Goal: Task Accomplishment & Management: Manage account settings

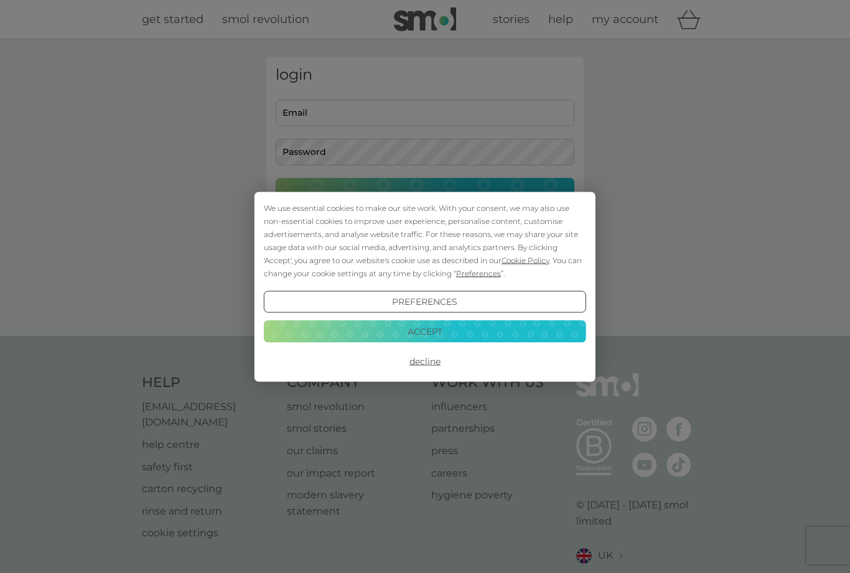
click at [437, 332] on button "Accept" at bounding box center [425, 332] width 322 height 22
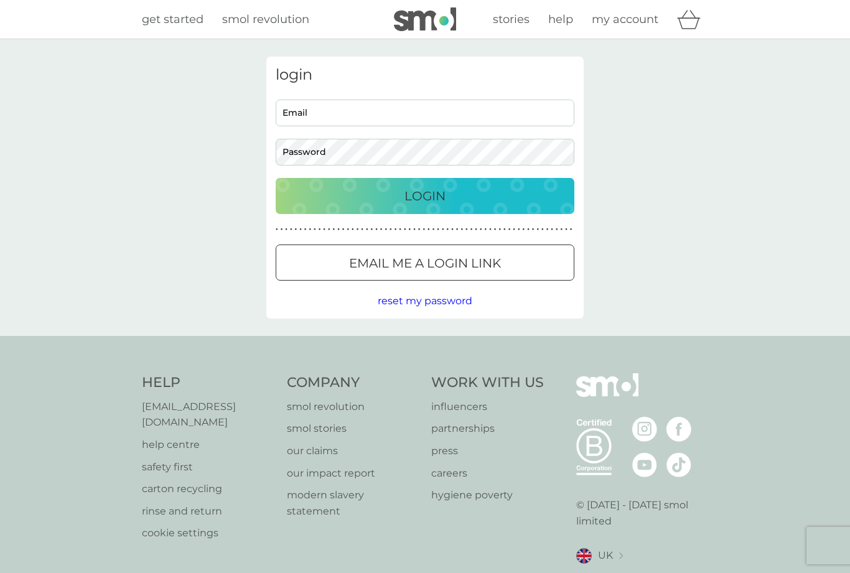
click at [376, 119] on input "Email" at bounding box center [425, 113] width 299 height 27
type input "[EMAIL_ADDRESS][DOMAIN_NAME]"
click at [425, 195] on button "Login" at bounding box center [425, 196] width 299 height 36
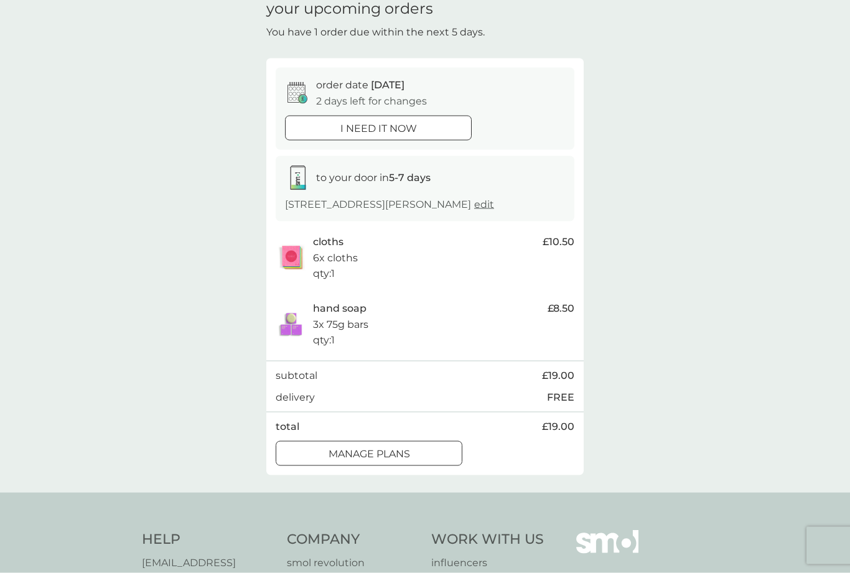
scroll to position [59, 0]
click at [356, 447] on div at bounding box center [354, 451] width 9 height 9
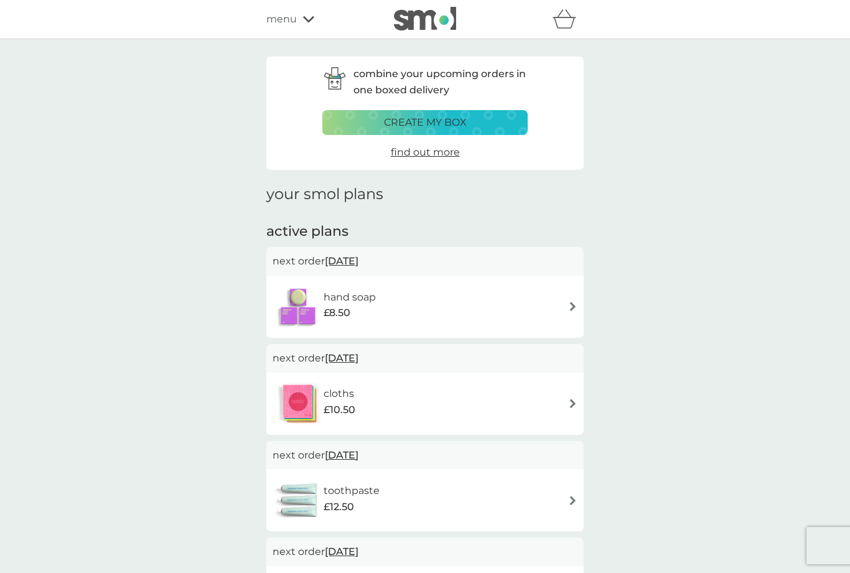
click at [400, 299] on div "hand soap £8.50" at bounding box center [425, 307] width 305 height 44
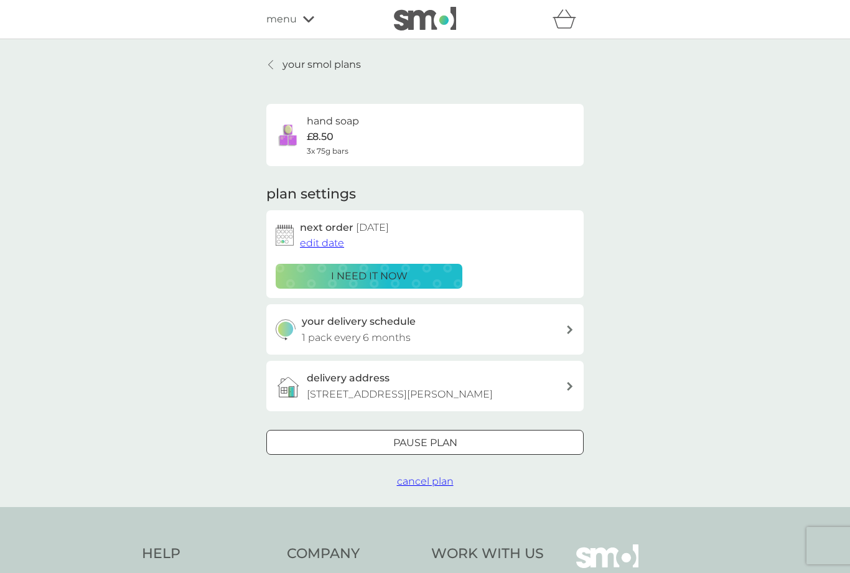
click at [317, 243] on span "edit date" at bounding box center [322, 243] width 44 height 12
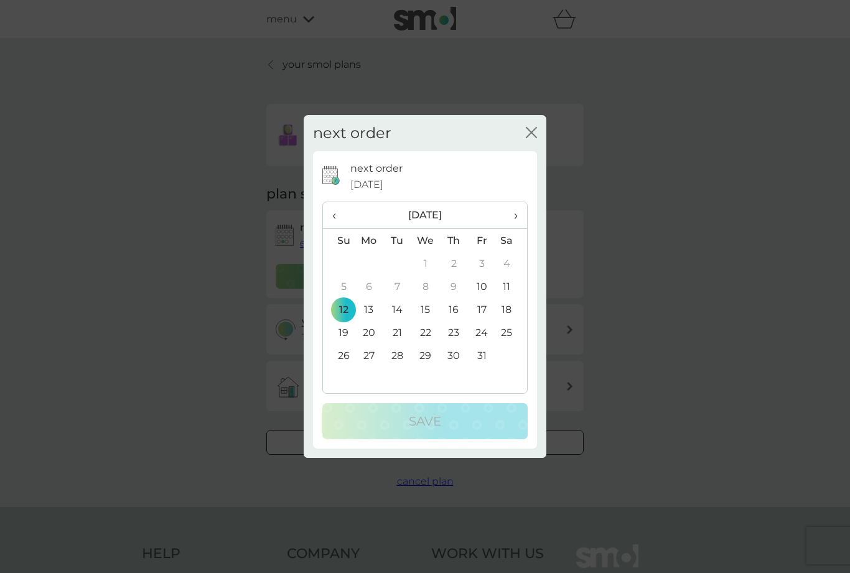
click at [510, 228] on span "›" at bounding box center [511, 215] width 12 height 26
click at [515, 228] on span "›" at bounding box center [511, 215] width 12 height 26
click at [339, 321] on td "14" at bounding box center [339, 309] width 32 height 23
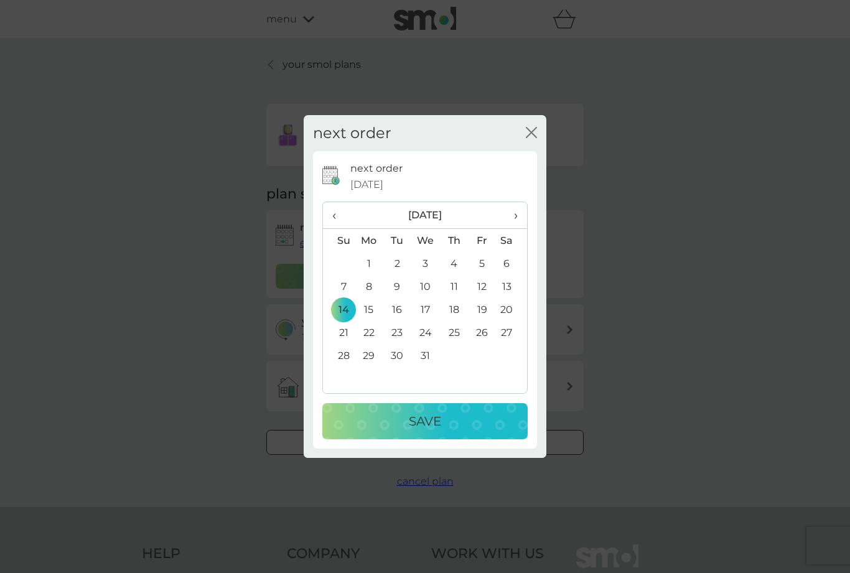
click at [480, 298] on td "12" at bounding box center [482, 286] width 28 height 23
click at [454, 431] on div "Save" at bounding box center [425, 421] width 181 height 20
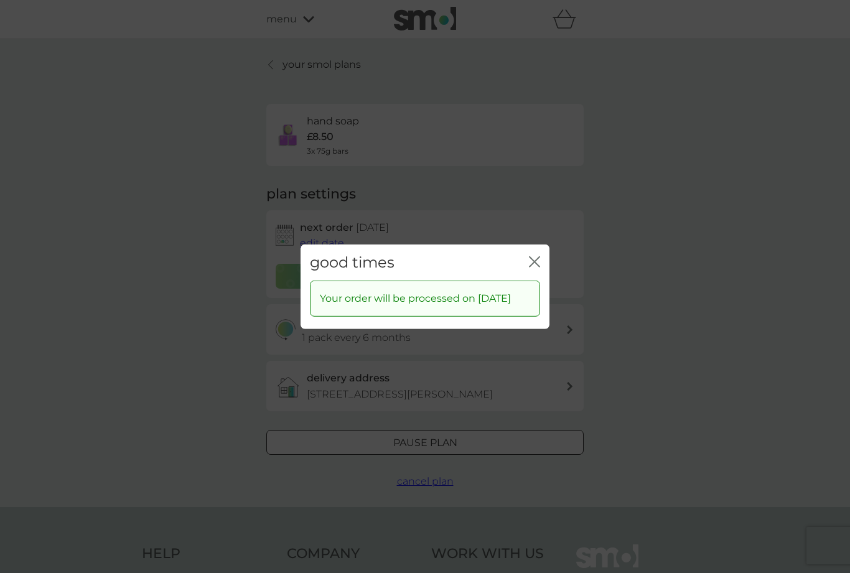
click at [538, 267] on icon "close" at bounding box center [534, 261] width 11 height 11
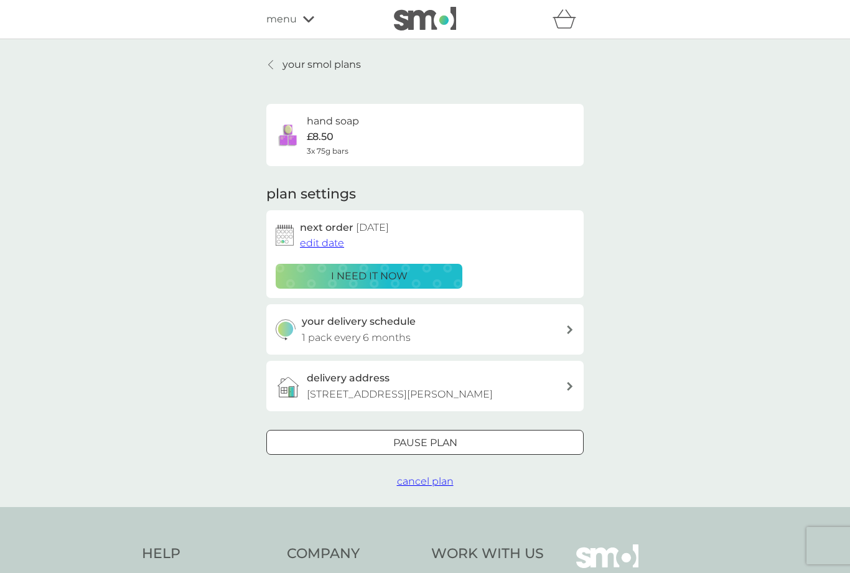
click at [278, 68] on link "your smol plans" at bounding box center [313, 65] width 95 height 16
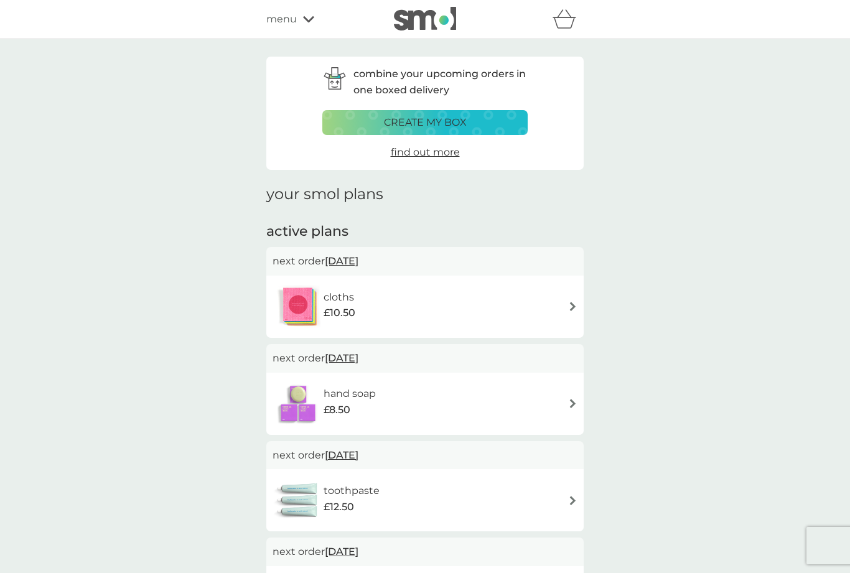
click at [415, 309] on div "cloths £10.50" at bounding box center [425, 307] width 305 height 44
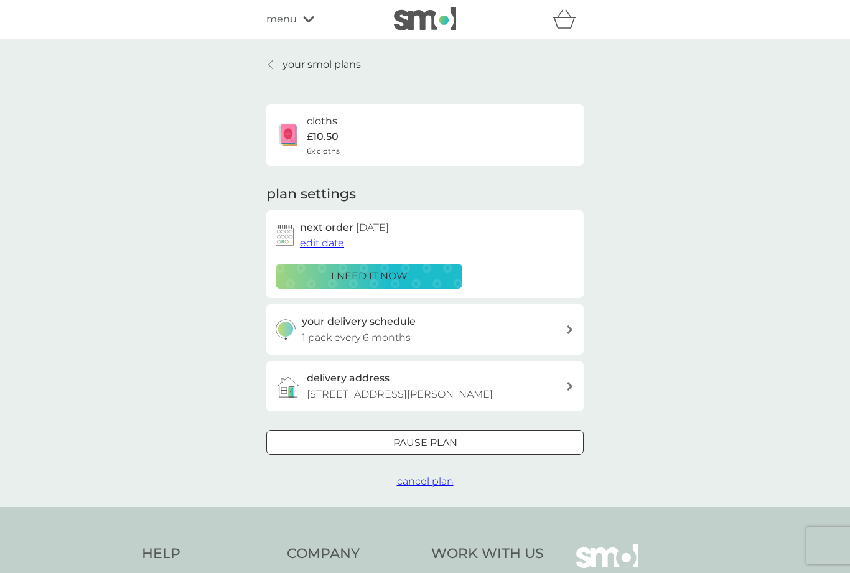
click at [324, 240] on span "edit date" at bounding box center [322, 243] width 44 height 12
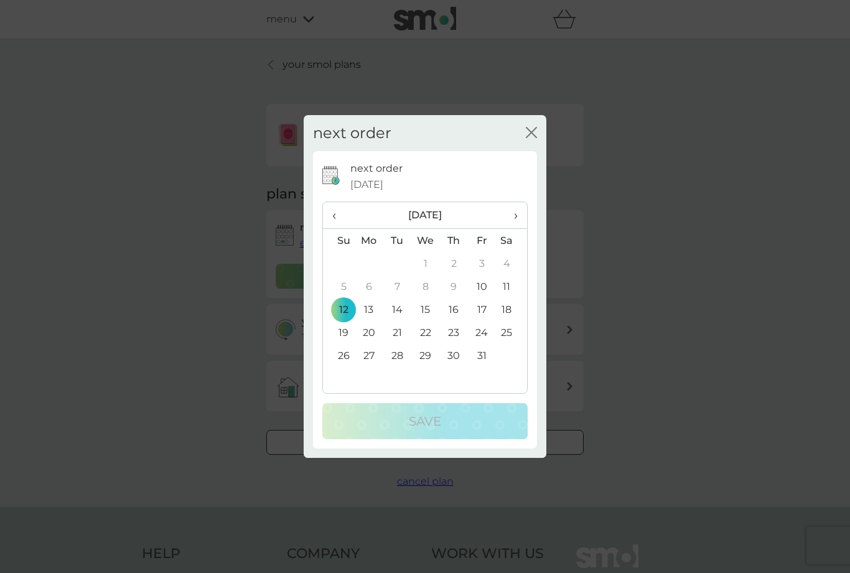
click at [515, 228] on span "›" at bounding box center [511, 215] width 12 height 26
click at [511, 228] on span "›" at bounding box center [511, 215] width 12 height 26
click at [482, 298] on td "12" at bounding box center [482, 286] width 28 height 23
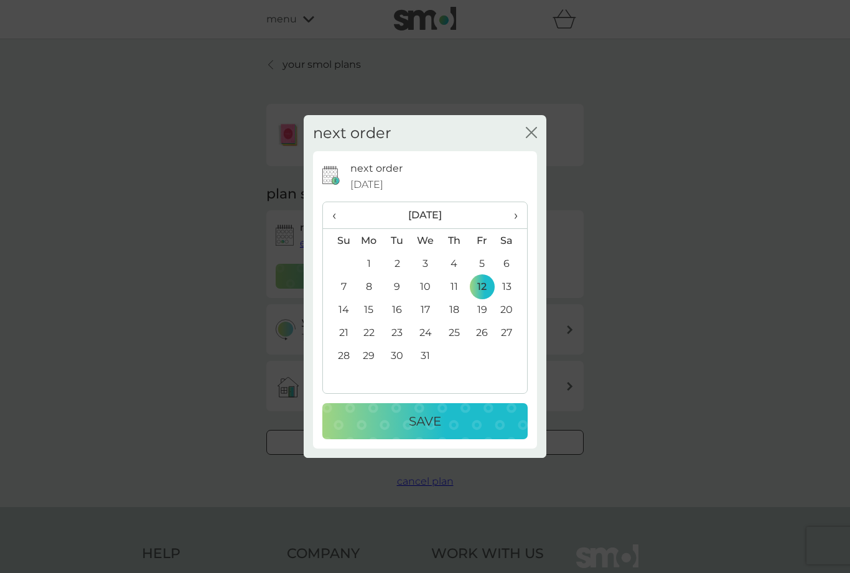
click at [438, 431] on p "Save" at bounding box center [425, 421] width 32 height 20
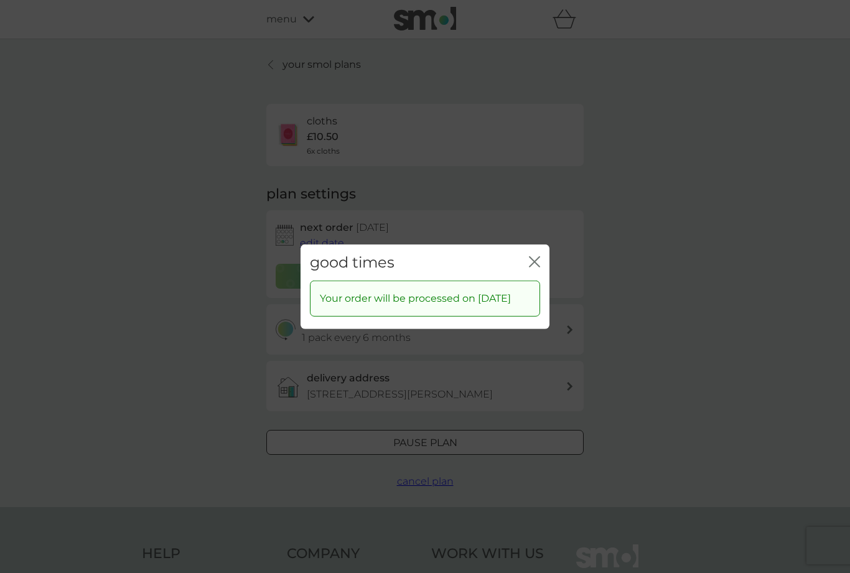
click at [532, 267] on icon "close" at bounding box center [534, 261] width 11 height 11
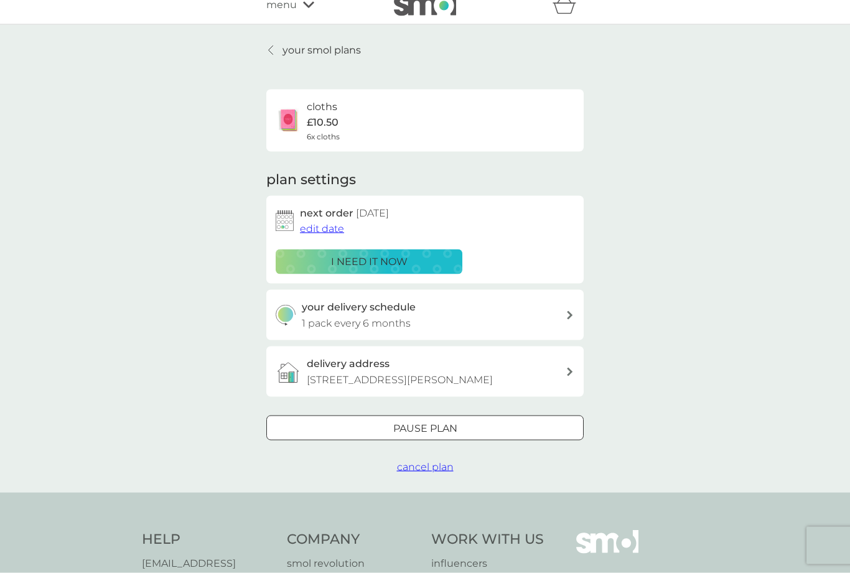
scroll to position [6, 0]
